Goal: Task Accomplishment & Management: Manage account settings

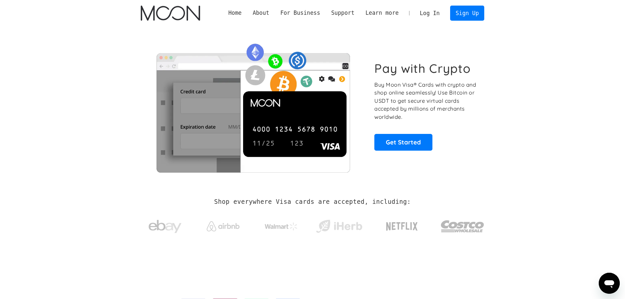
drag, startPoint x: 431, startPoint y: 10, endPoint x: 407, endPoint y: 59, distance: 54.4
click at [431, 10] on link "Log In" at bounding box center [429, 13] width 31 height 14
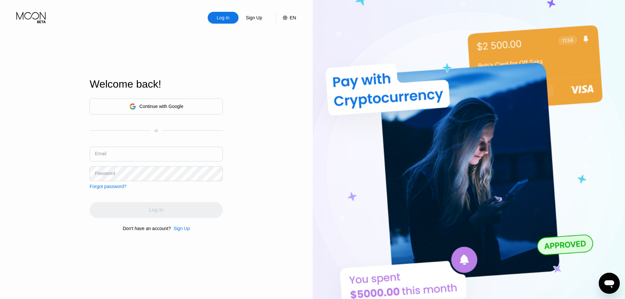
click at [144, 156] on input "text" at bounding box center [156, 154] width 133 height 15
paste input "evanjones2015@irresolutymail.com lkzieoduA1041 lkzieoduA1041_"
drag, startPoint x: 190, startPoint y: 157, endPoint x: 224, endPoint y: 153, distance: 34.3
click at [260, 157] on div "Log In Sign Up EN Language English Save Welcome back! Continue with Google or E…" at bounding box center [156, 164] width 313 height 329
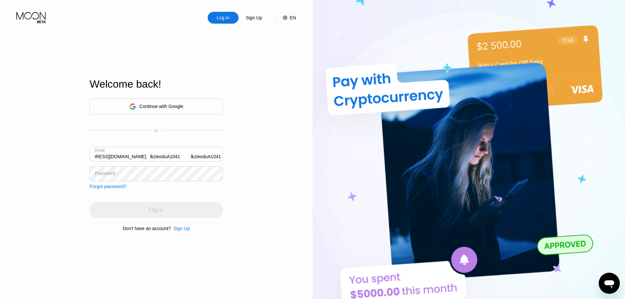
click at [188, 157] on input "evanjones2015@irresolutymail.com lkzieoduA1041 lkzieoduA1041_" at bounding box center [156, 154] width 133 height 15
drag, startPoint x: 189, startPoint y: 156, endPoint x: 259, endPoint y: 154, distance: 70.3
click at [259, 154] on div "Log In Sign Up EN Language English Save Welcome back! Continue with Google or E…" at bounding box center [156, 164] width 313 height 329
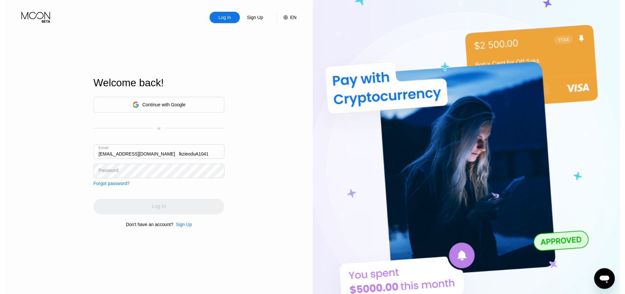
scroll to position [0, 0]
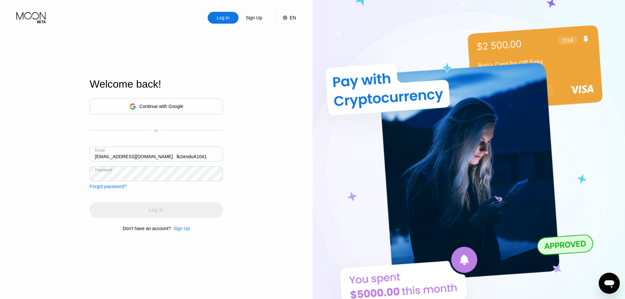
drag, startPoint x: 205, startPoint y: 155, endPoint x: 0, endPoint y: 155, distance: 205.1
click at [0, 156] on div "Log In Sign Up EN Language English Save Welcome back! Continue with Google or E…" at bounding box center [156, 164] width 313 height 329
click at [191, 154] on input "evanjones2015@irresolutymail.com lkzieoduA1041" at bounding box center [156, 154] width 133 height 15
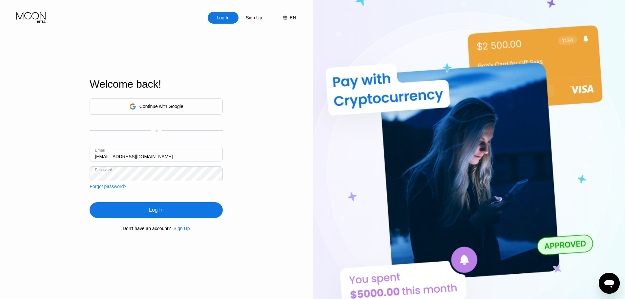
type input "evanjones2015@irresolutymail.com"
click at [156, 210] on div "Log In" at bounding box center [156, 210] width 14 height 7
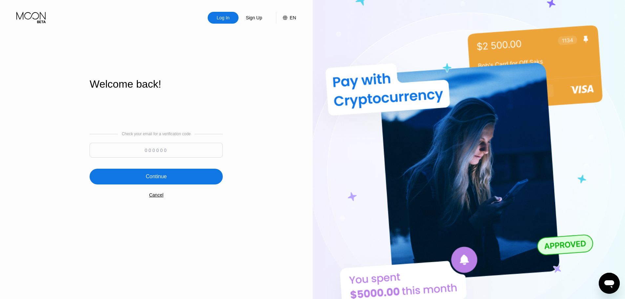
click at [153, 146] on input at bounding box center [156, 150] width 133 height 15
paste input "216364"
type input "216364"
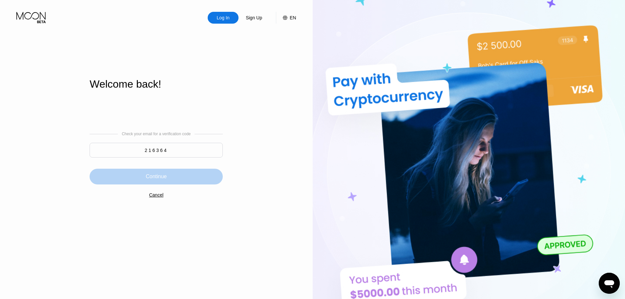
click at [169, 175] on div "Continue" at bounding box center [156, 177] width 133 height 16
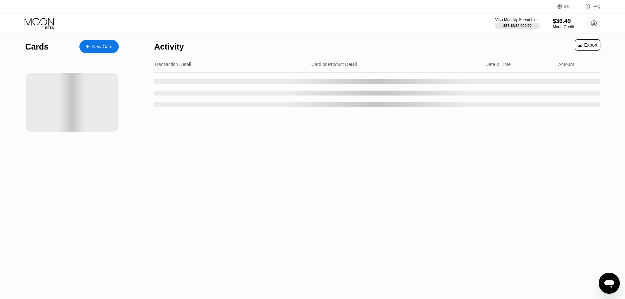
click at [108, 49] on div "New Card" at bounding box center [102, 47] width 20 height 6
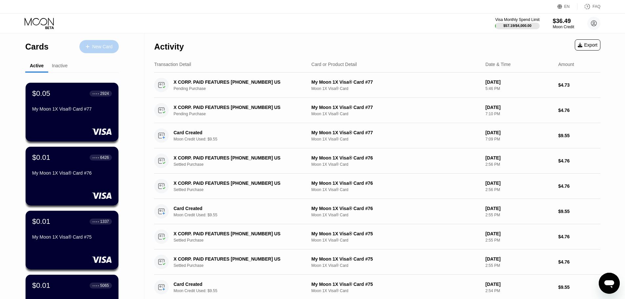
click at [101, 46] on div "New Card" at bounding box center [102, 47] width 20 height 6
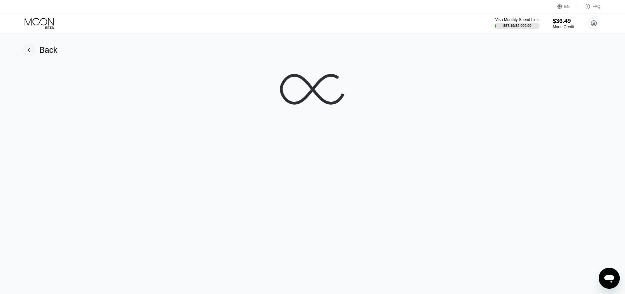
click at [387, 163] on div "Back" at bounding box center [313, 163] width 630 height 261
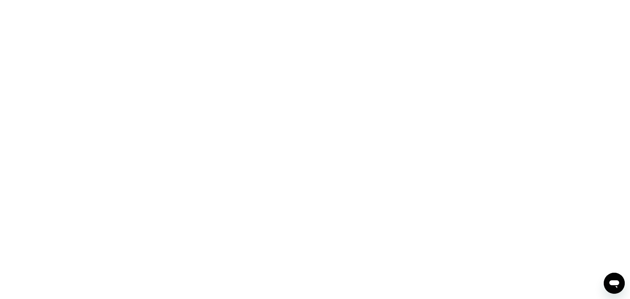
click at [181, 95] on div at bounding box center [315, 149] width 630 height 299
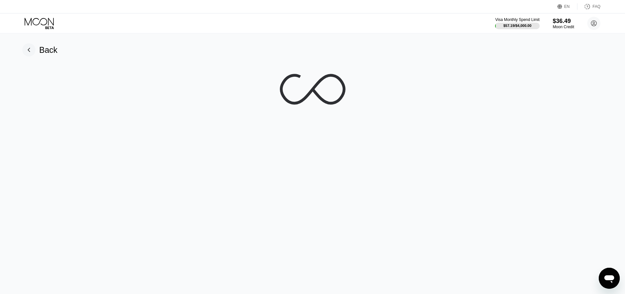
click at [207, 99] on div at bounding box center [313, 89] width 610 height 66
click at [306, 128] on div "Back" at bounding box center [313, 163] width 630 height 261
